Goal: Contribute content: Contribute content

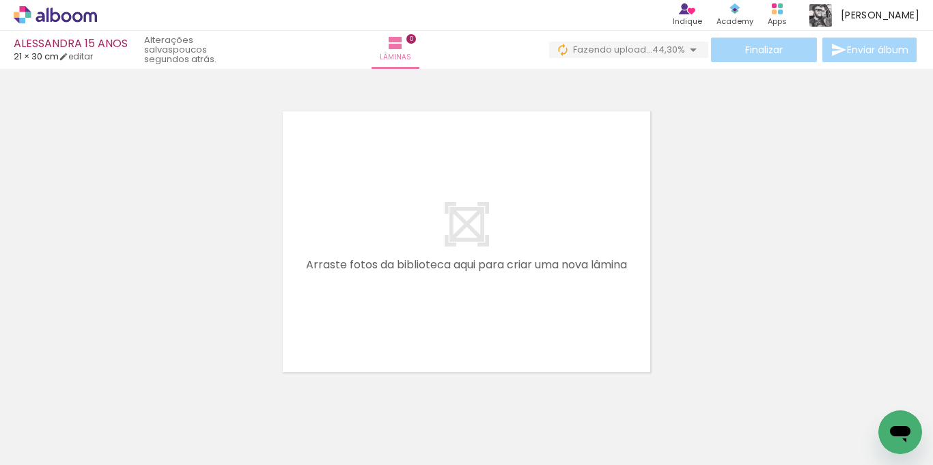
scroll to position [18, 0]
